Goal: Task Accomplishment & Management: Manage account settings

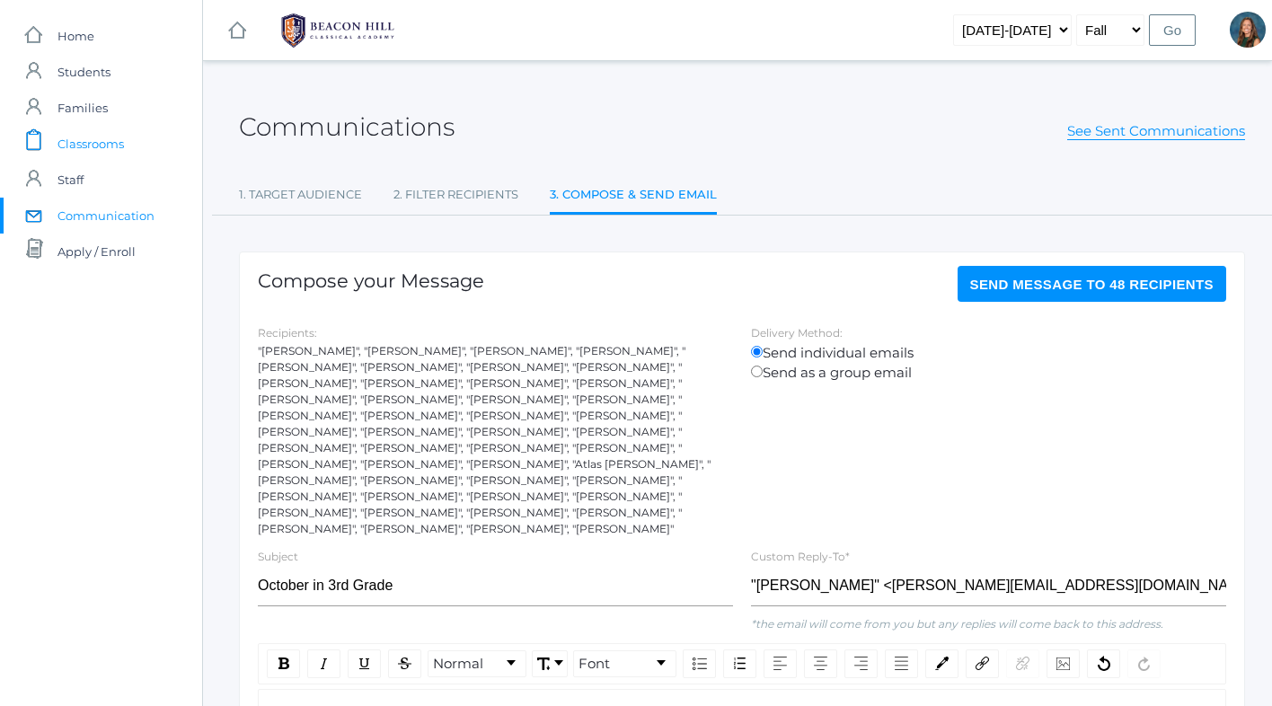
click at [86, 144] on span "Classrooms" at bounding box center [91, 144] width 66 height 36
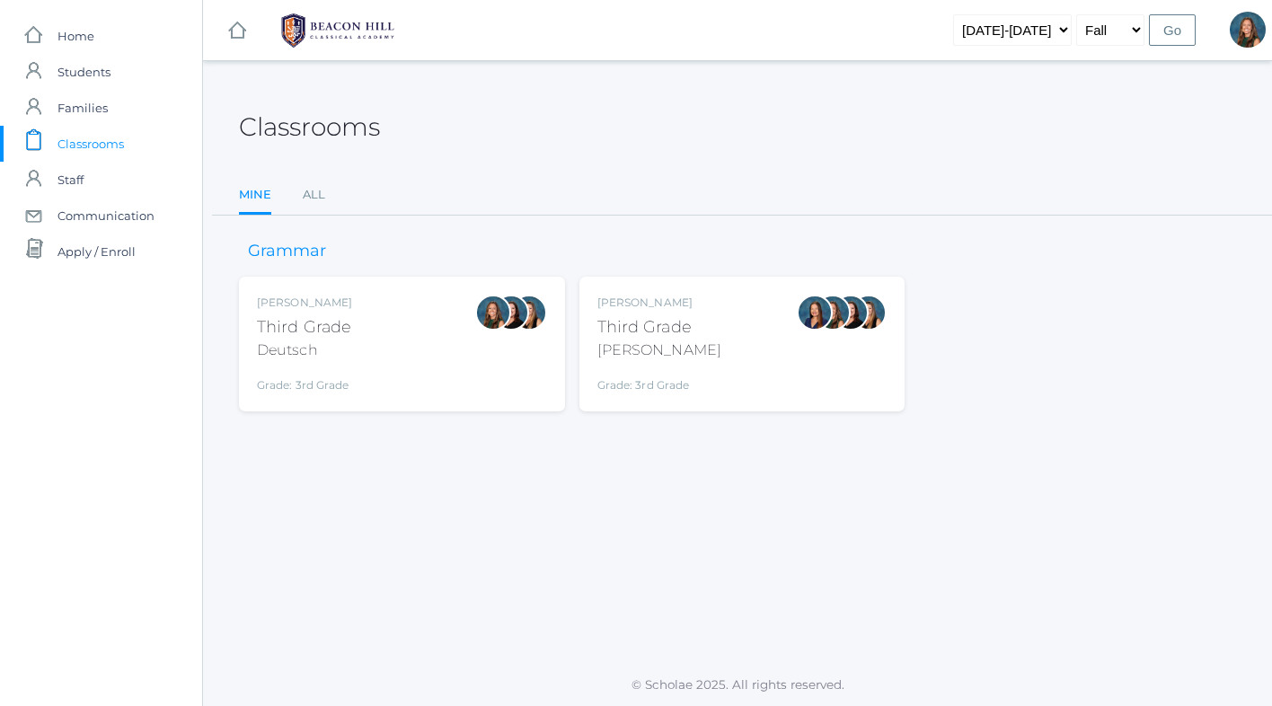
click at [447, 323] on div "Andrea Deutsch Third Grade Deutsch Grade: 3rd Grade 03LA" at bounding box center [402, 344] width 290 height 99
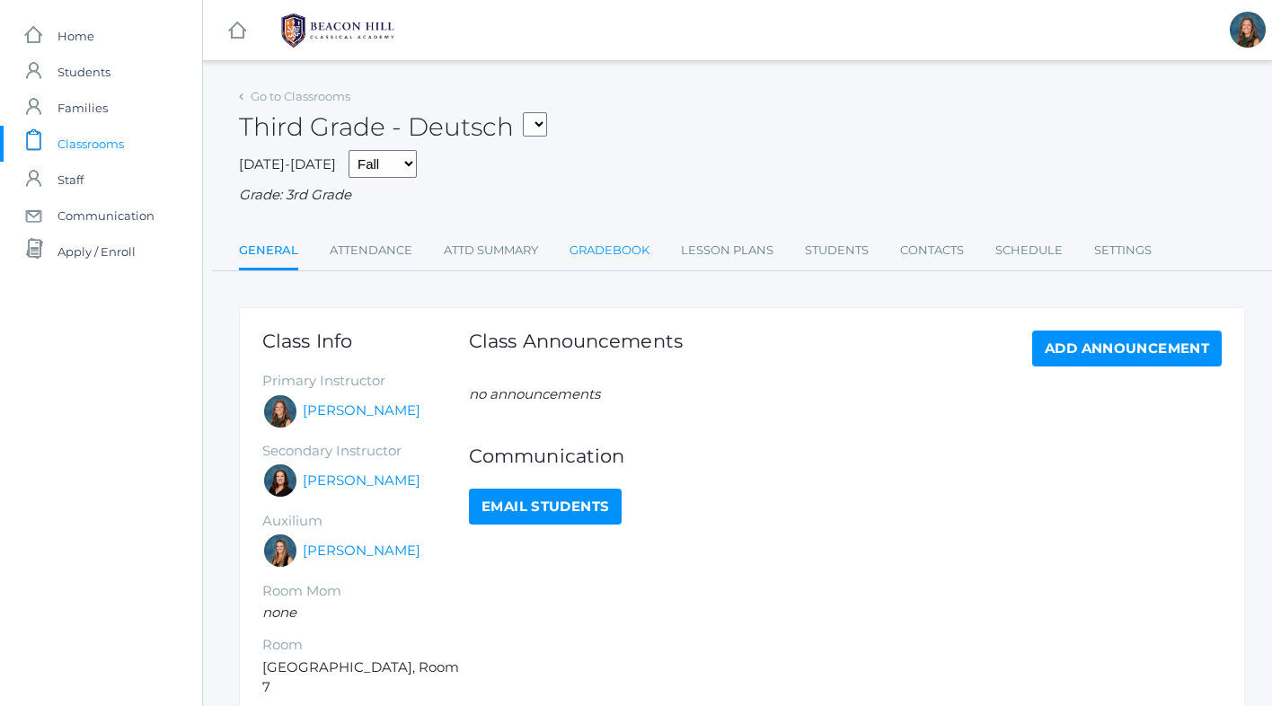
click at [633, 251] on link "Gradebook" at bounding box center [610, 251] width 80 height 36
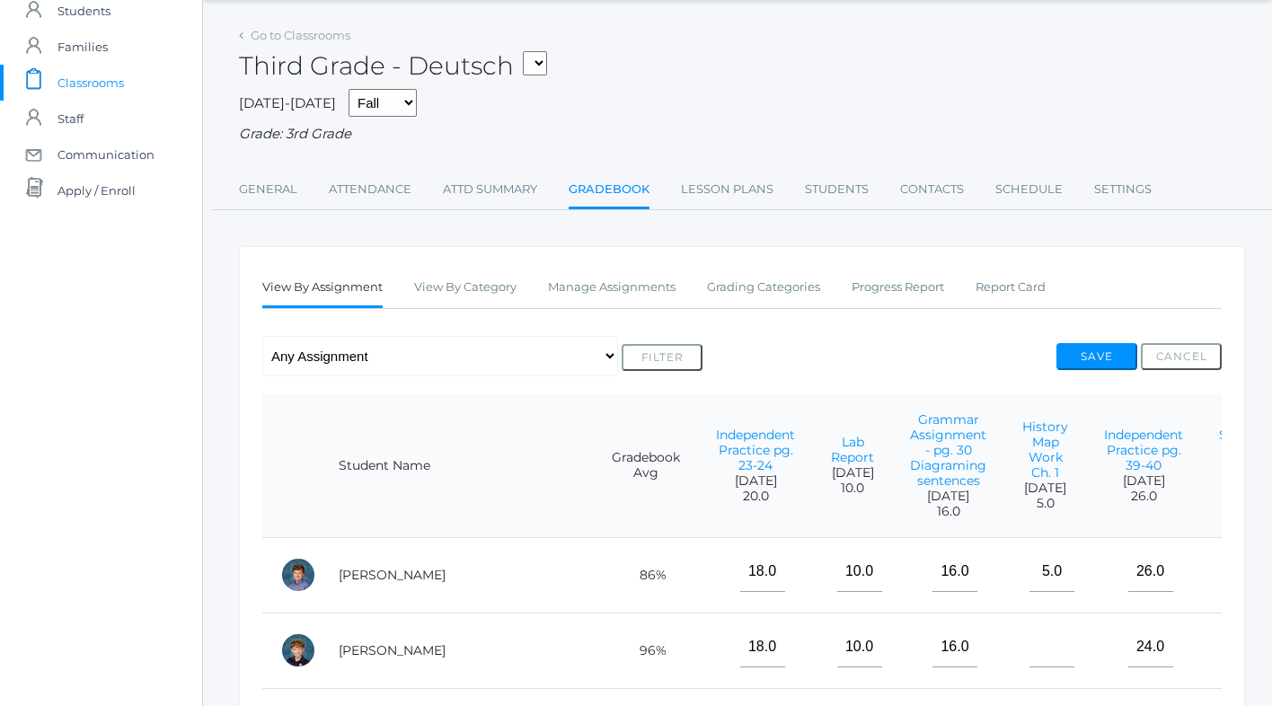
scroll to position [62, 0]
click at [645, 284] on link "Manage Assignments" at bounding box center [612, 287] width 128 height 36
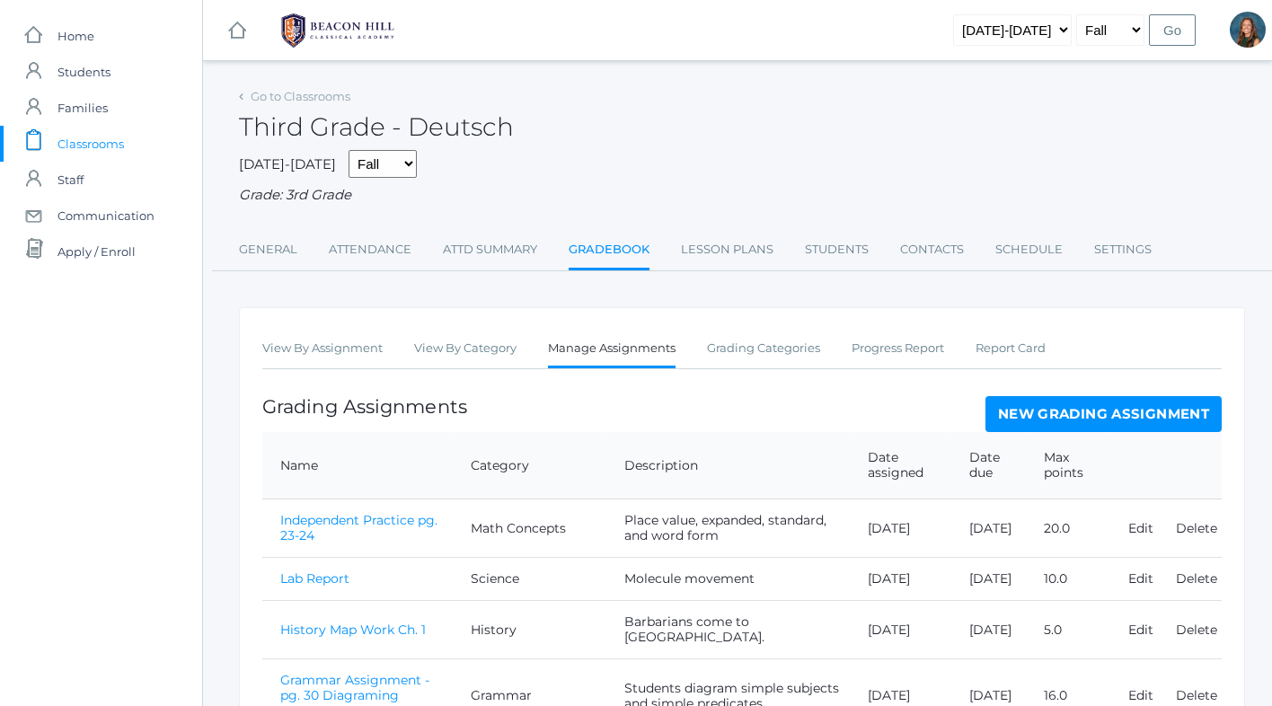
scroll to position [467, 0]
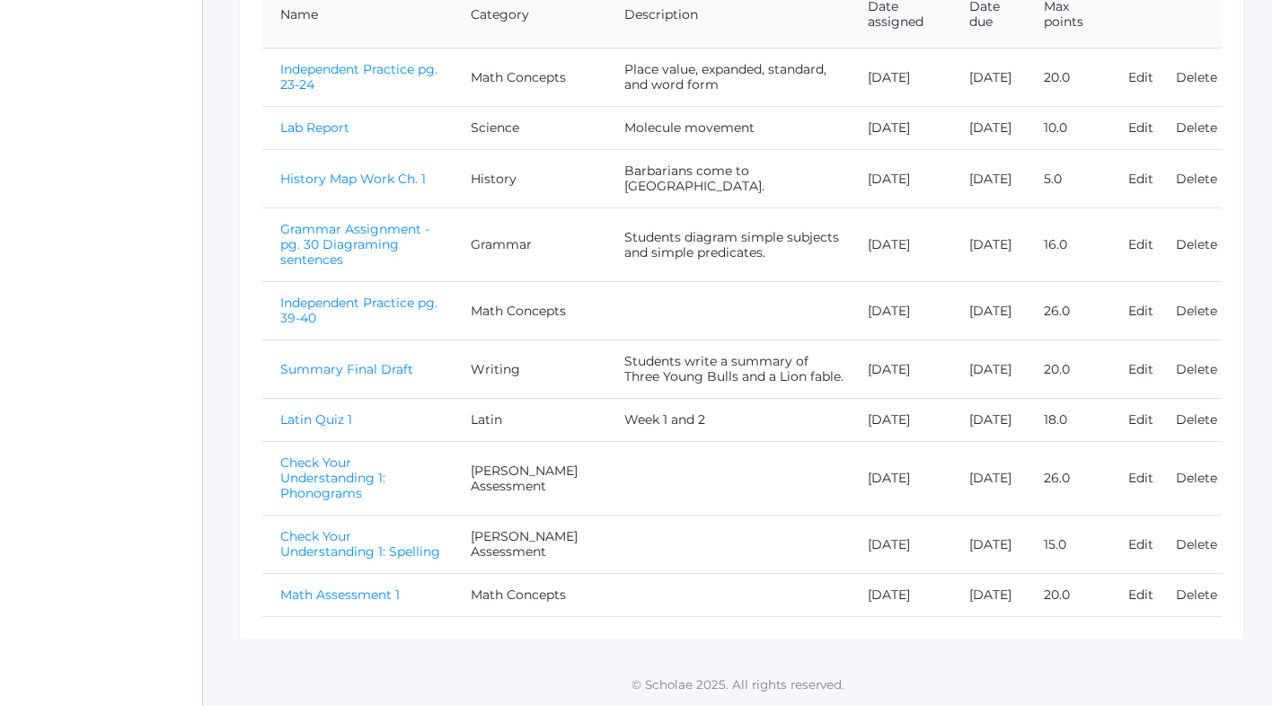
click at [326, 593] on link "Math Assessment 1" at bounding box center [339, 595] width 119 height 16
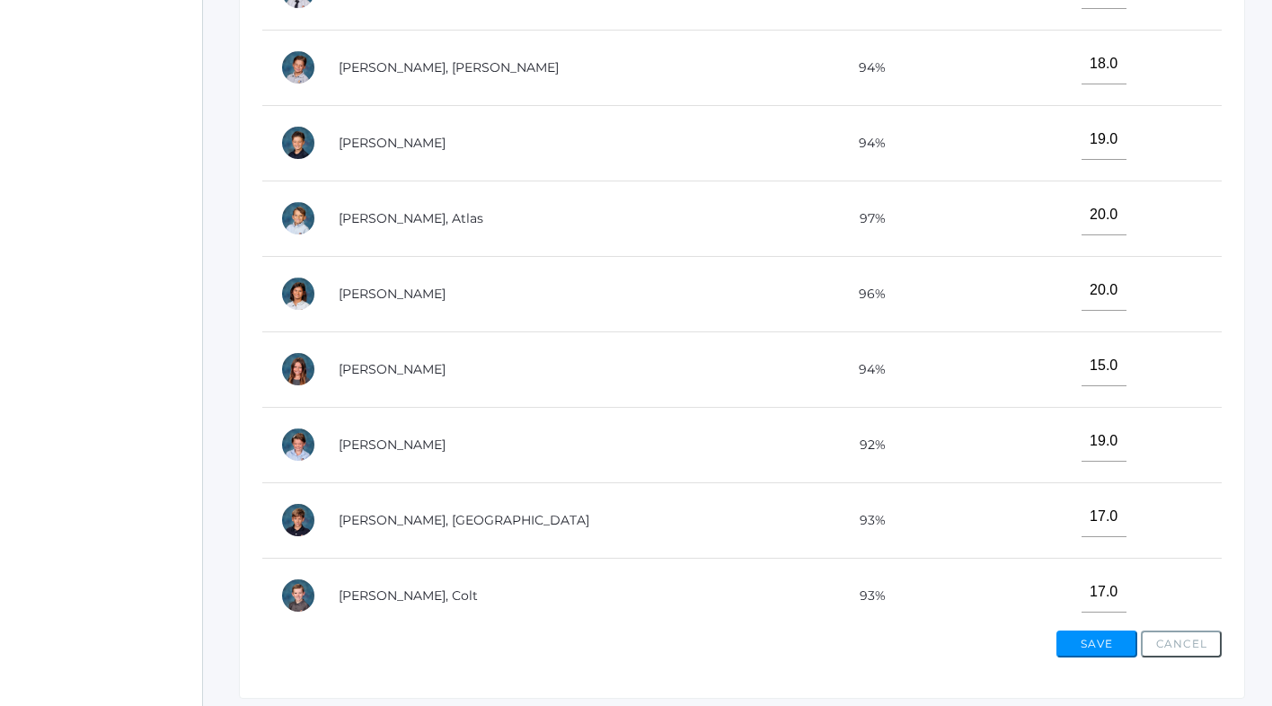
scroll to position [201, 0]
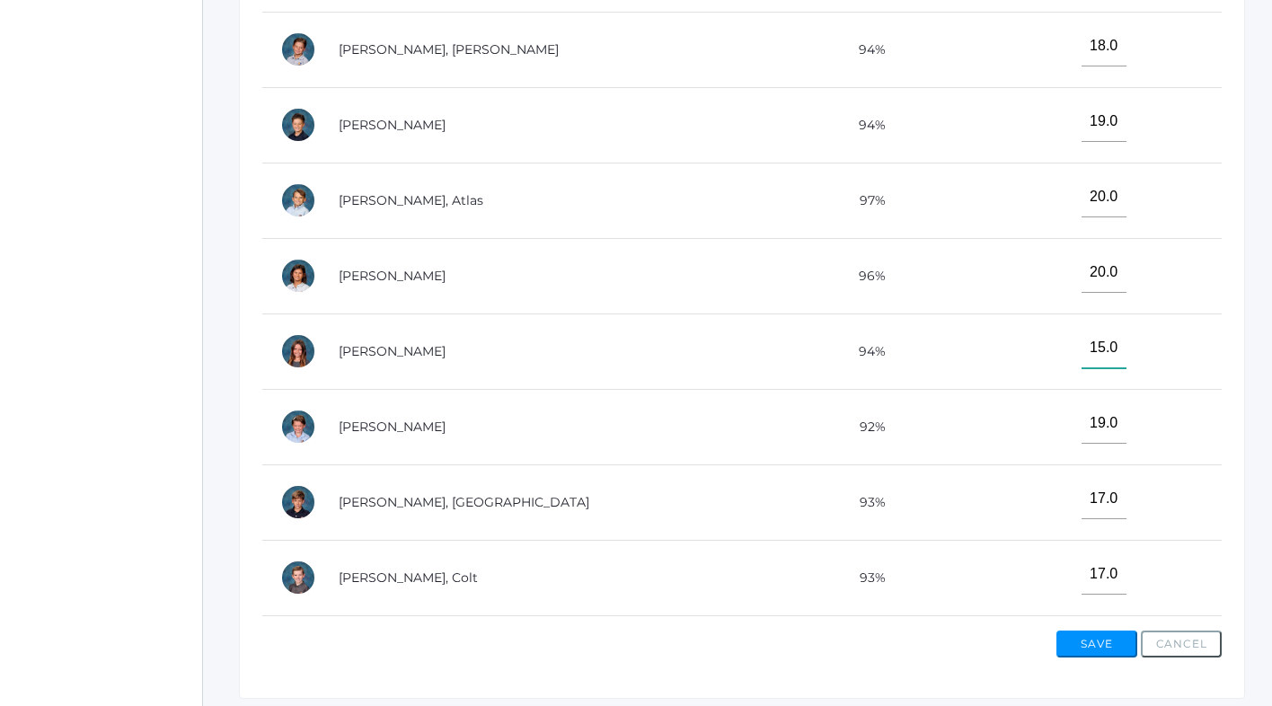
click at [1082, 345] on input"] "15.0" at bounding box center [1104, 348] width 45 height 40
type input"] "17"
click at [1079, 639] on button "Save" at bounding box center [1097, 644] width 81 height 27
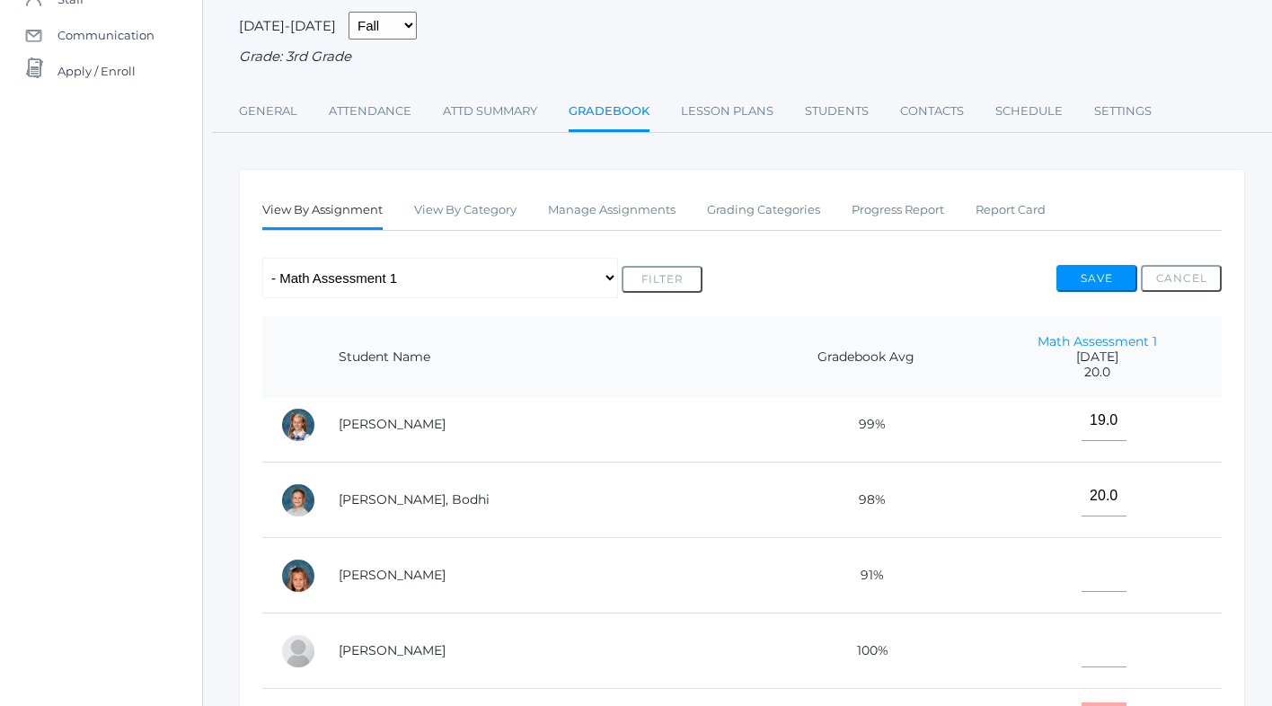
scroll to position [949, 0]
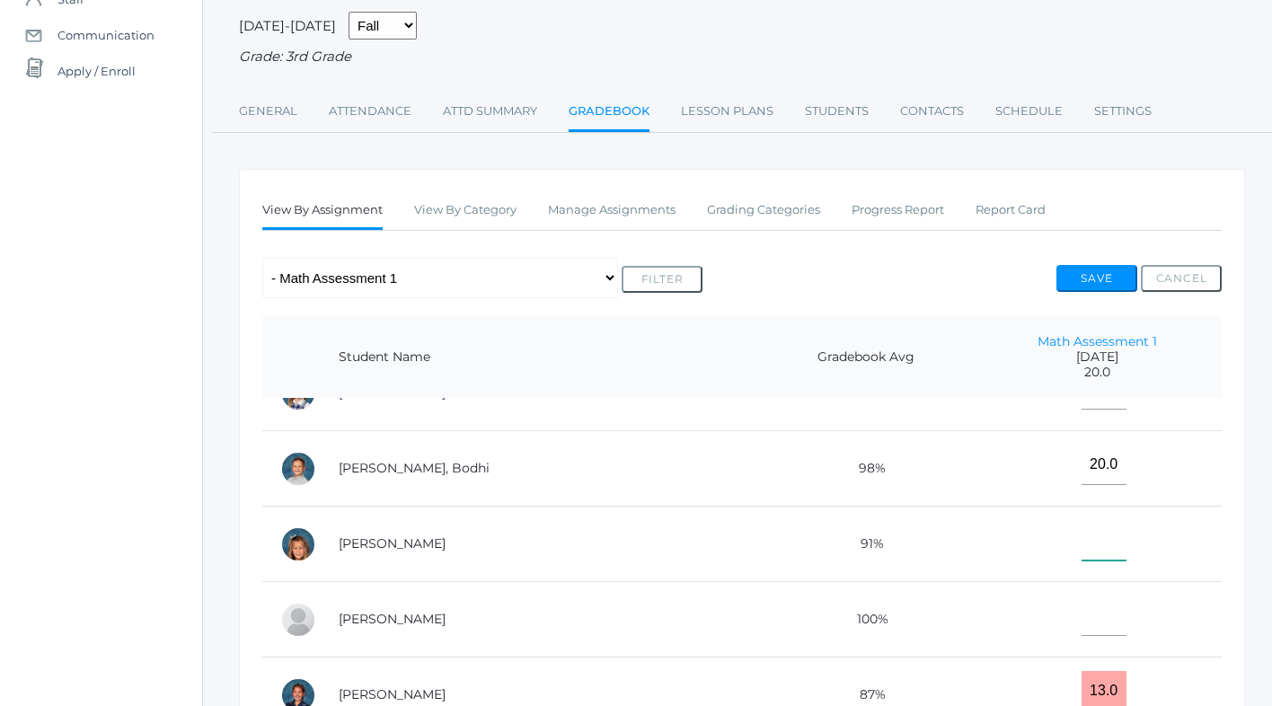
click at [1082, 548] on input"] "text" at bounding box center [1104, 540] width 45 height 40
type input"] "17"
click at [1111, 280] on button "Save" at bounding box center [1097, 278] width 81 height 27
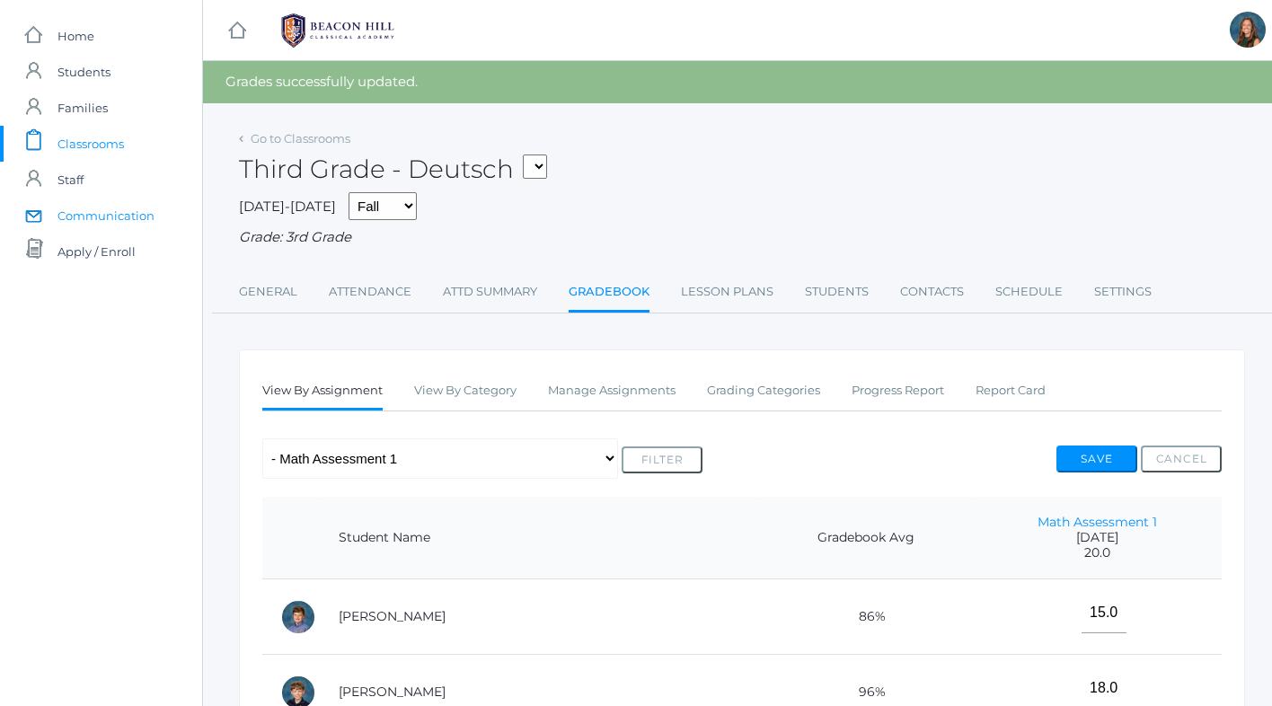
click at [132, 216] on span "Communication" at bounding box center [106, 216] width 97 height 36
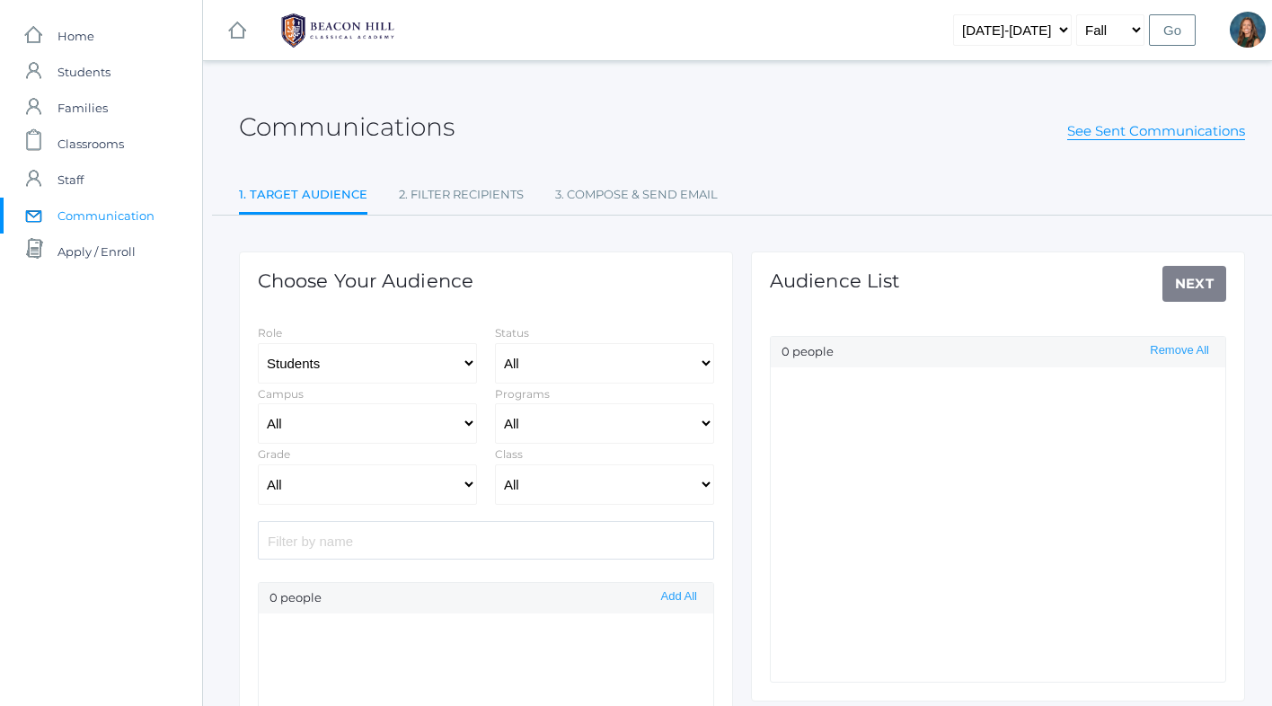
select select "Enrolled"
